Goal: Task Accomplishment & Management: Complete application form

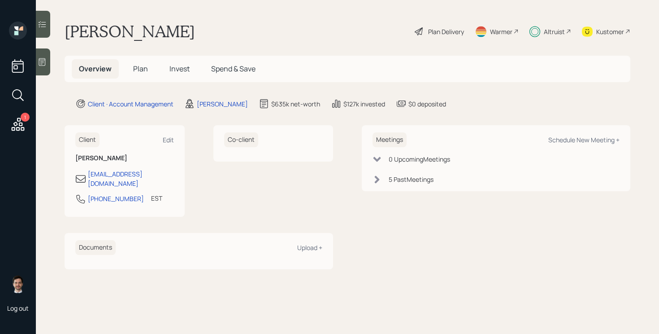
click at [435, 28] on div "Plan Delivery" at bounding box center [446, 31] width 36 height 9
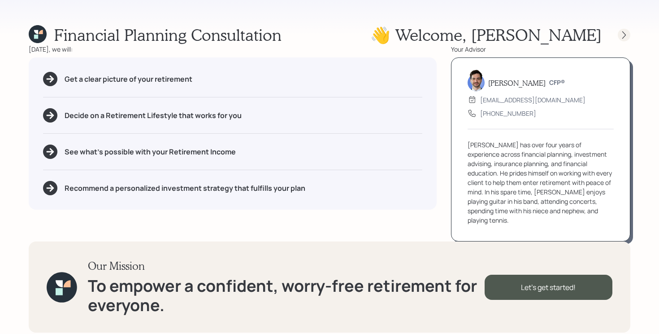
click at [622, 37] on icon at bounding box center [624, 34] width 9 height 9
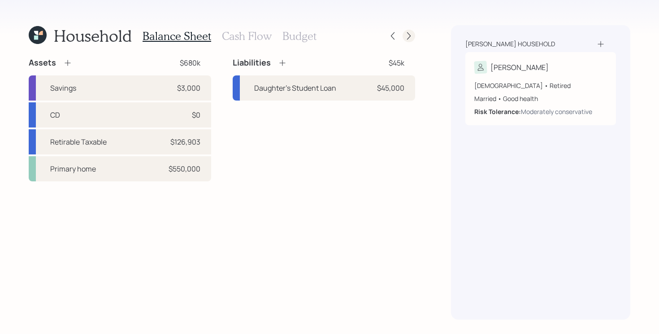
click at [408, 35] on icon at bounding box center [408, 35] width 9 height 9
